Goal: Go to known website: Go to known website

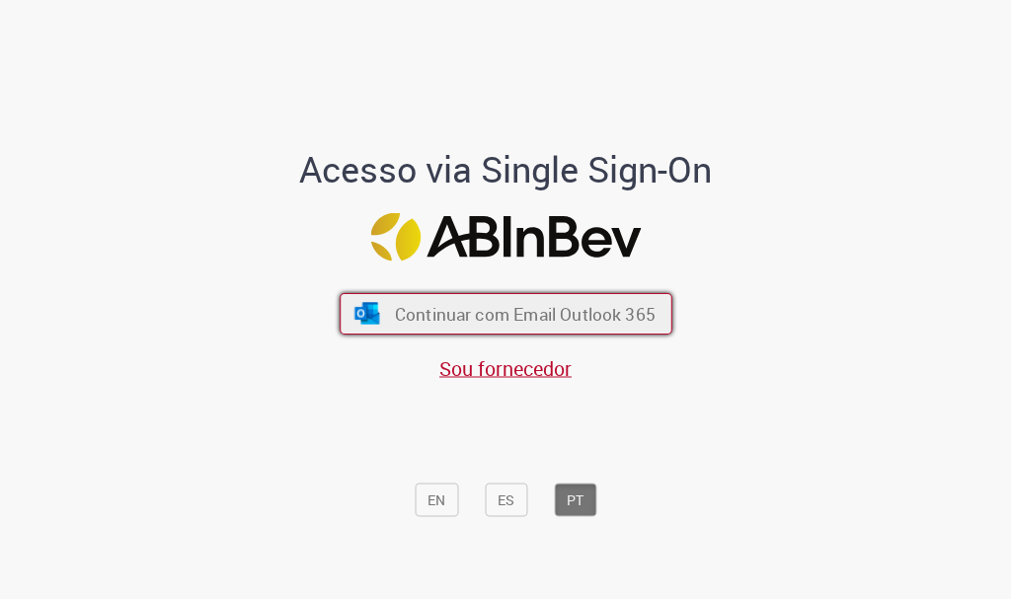
click at [470, 295] on button "Continuar com Email Outlook 365" at bounding box center [506, 313] width 333 height 41
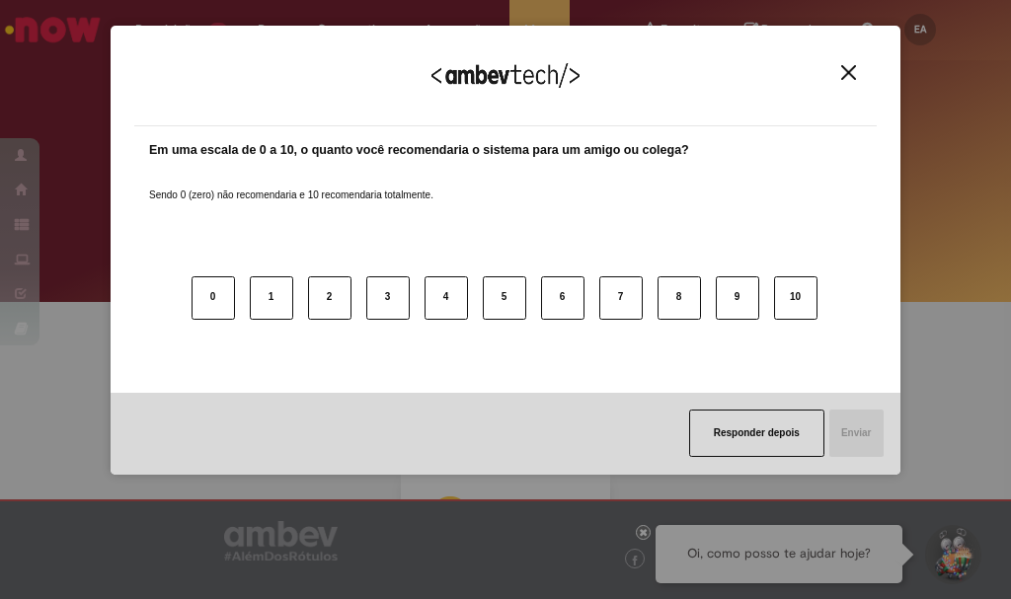
click at [853, 62] on div "Agradecemos seu feedback!" at bounding box center [505, 87] width 742 height 77
click at [852, 78] on img "Close" at bounding box center [848, 72] width 15 height 15
